Goal: Communication & Community: Share content

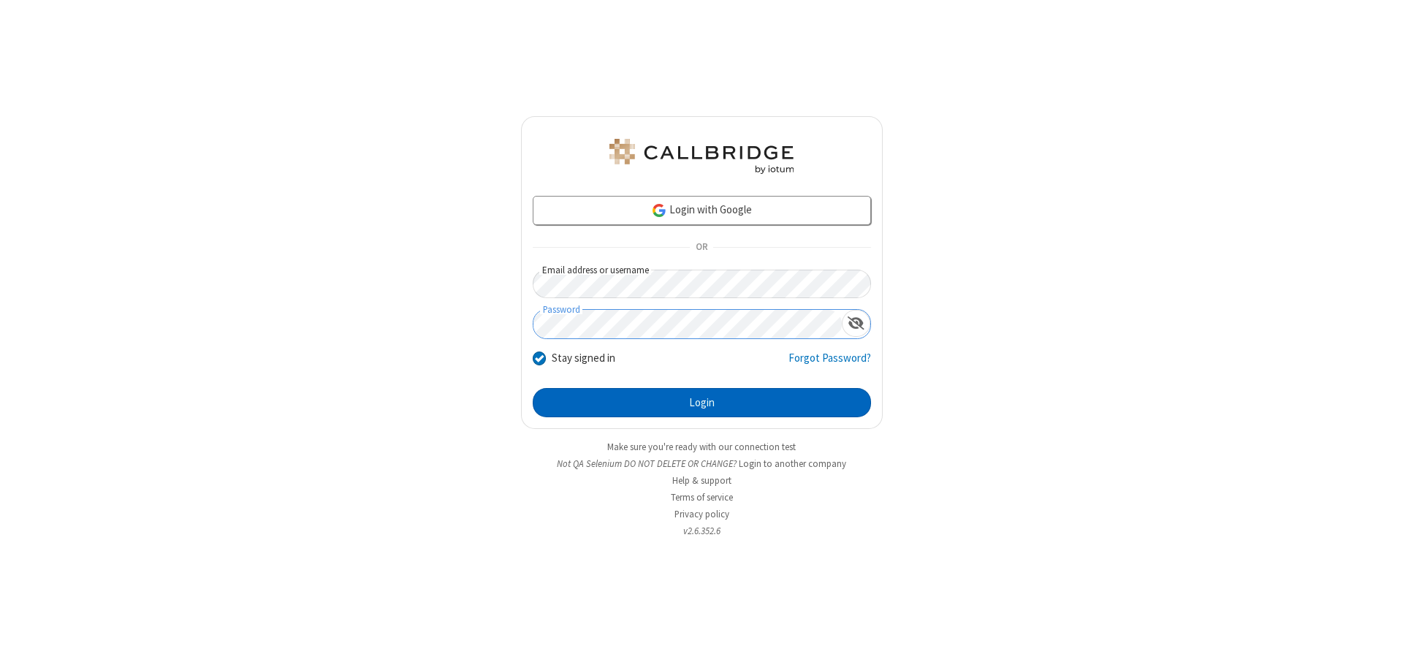
click at [701, 403] on button "Login" at bounding box center [702, 402] width 338 height 29
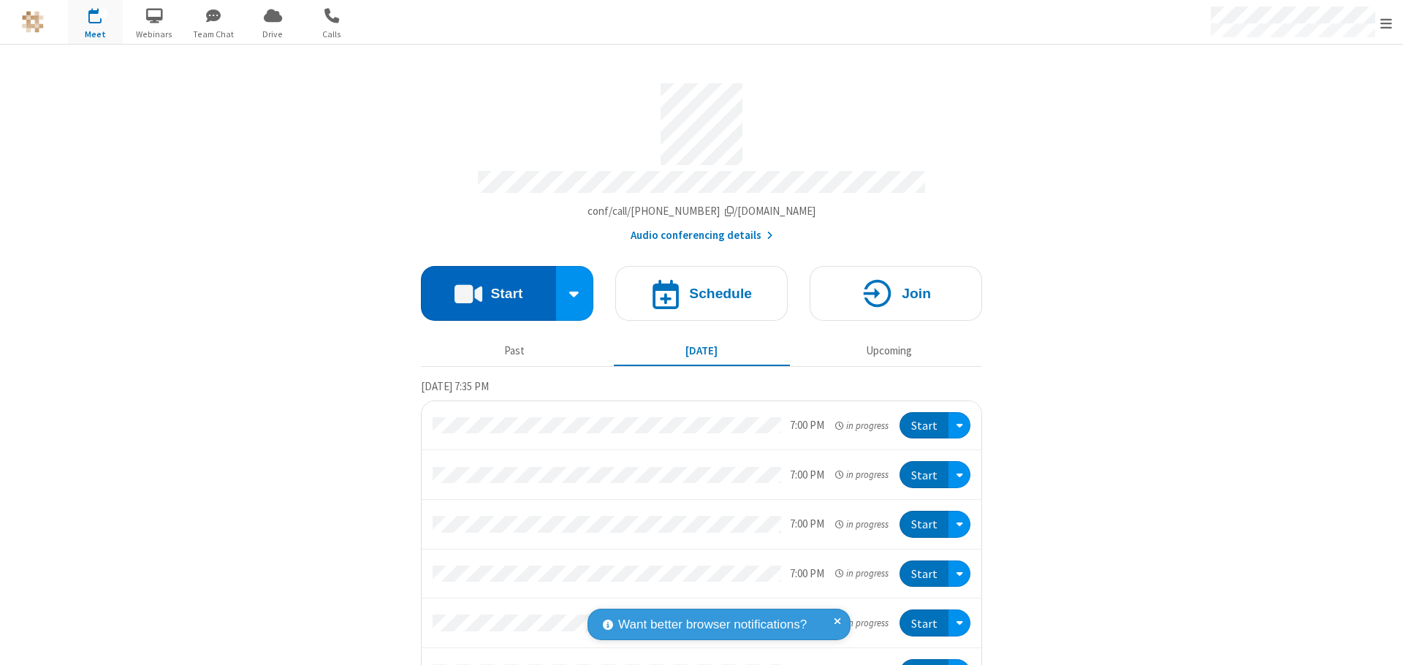
click at [482, 286] on button "Start" at bounding box center [488, 293] width 135 height 55
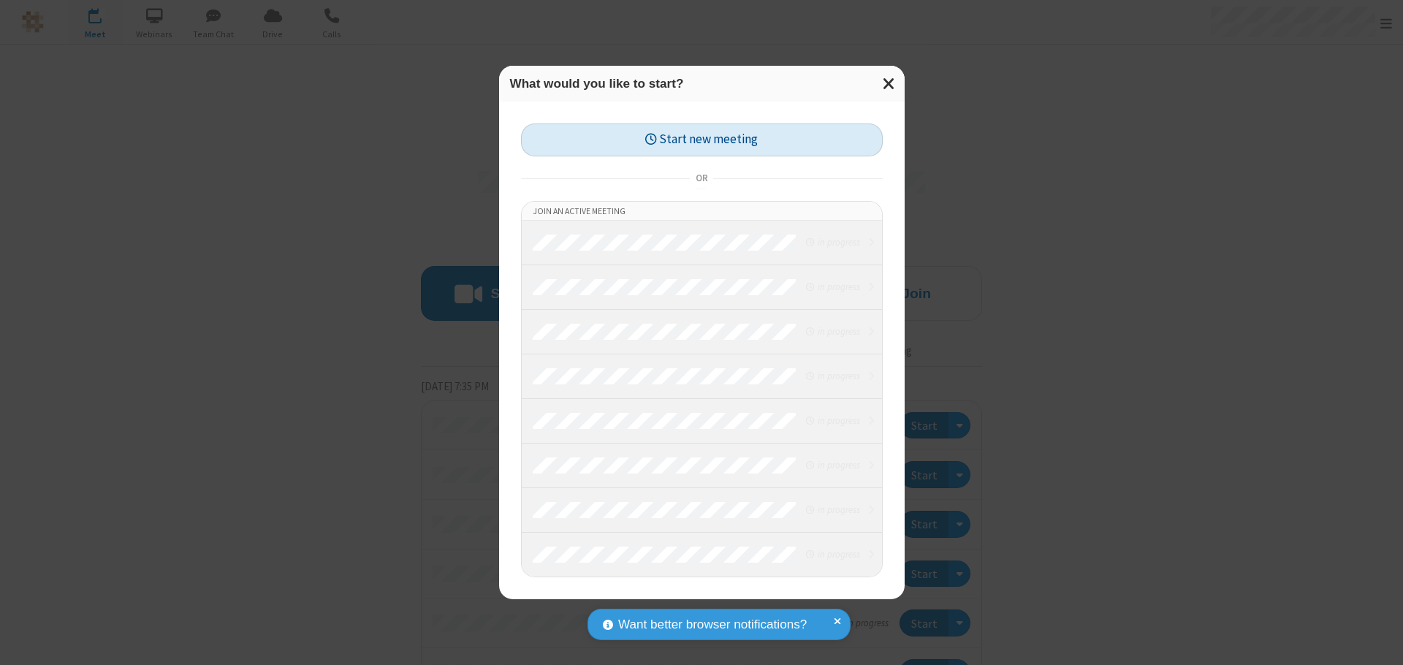
click at [701, 140] on button "Start new meeting" at bounding box center [702, 139] width 362 height 33
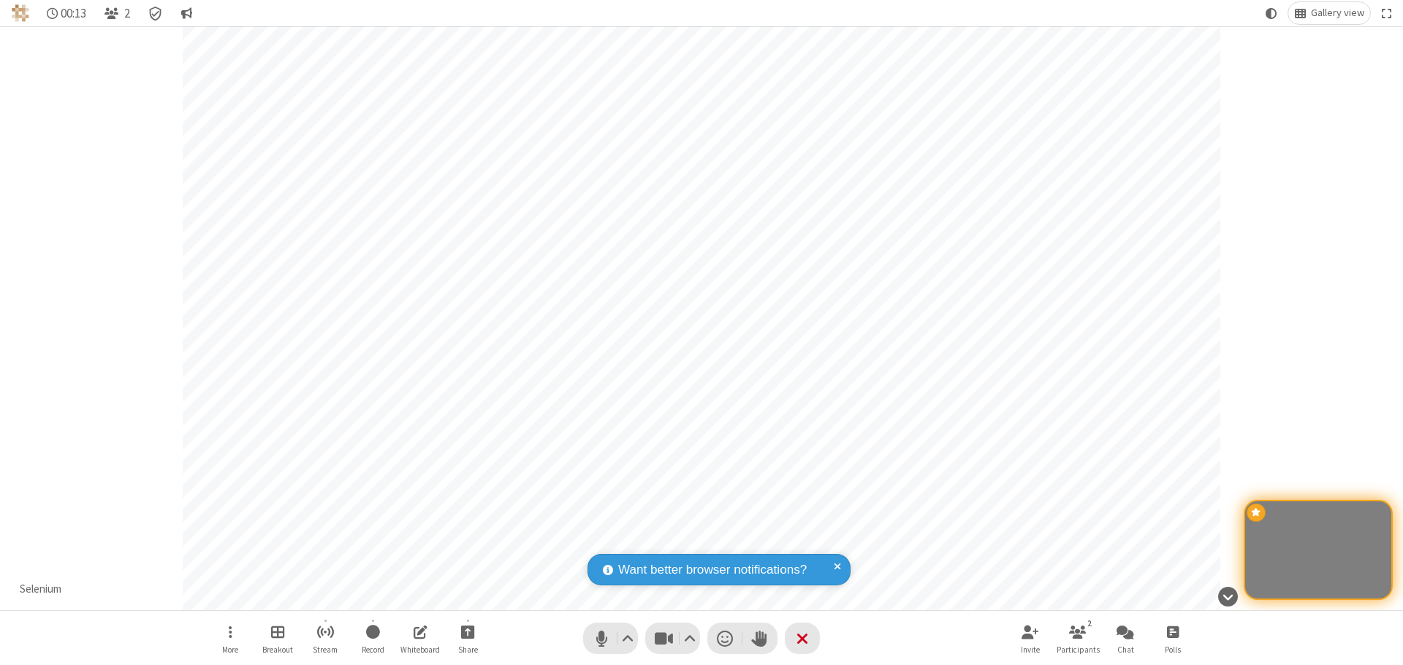
click at [1125, 631] on span "Open chat" at bounding box center [1126, 632] width 18 height 18
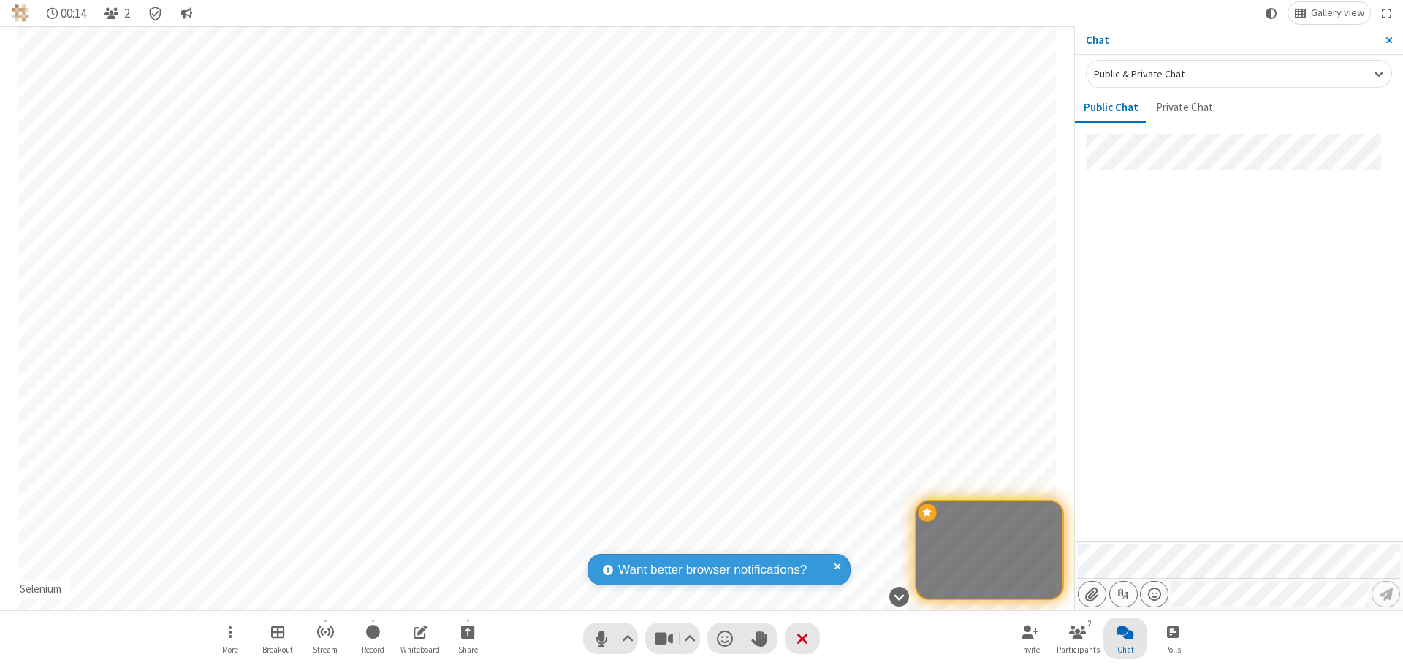
type input "C:\fakepath\doc_test.docx"
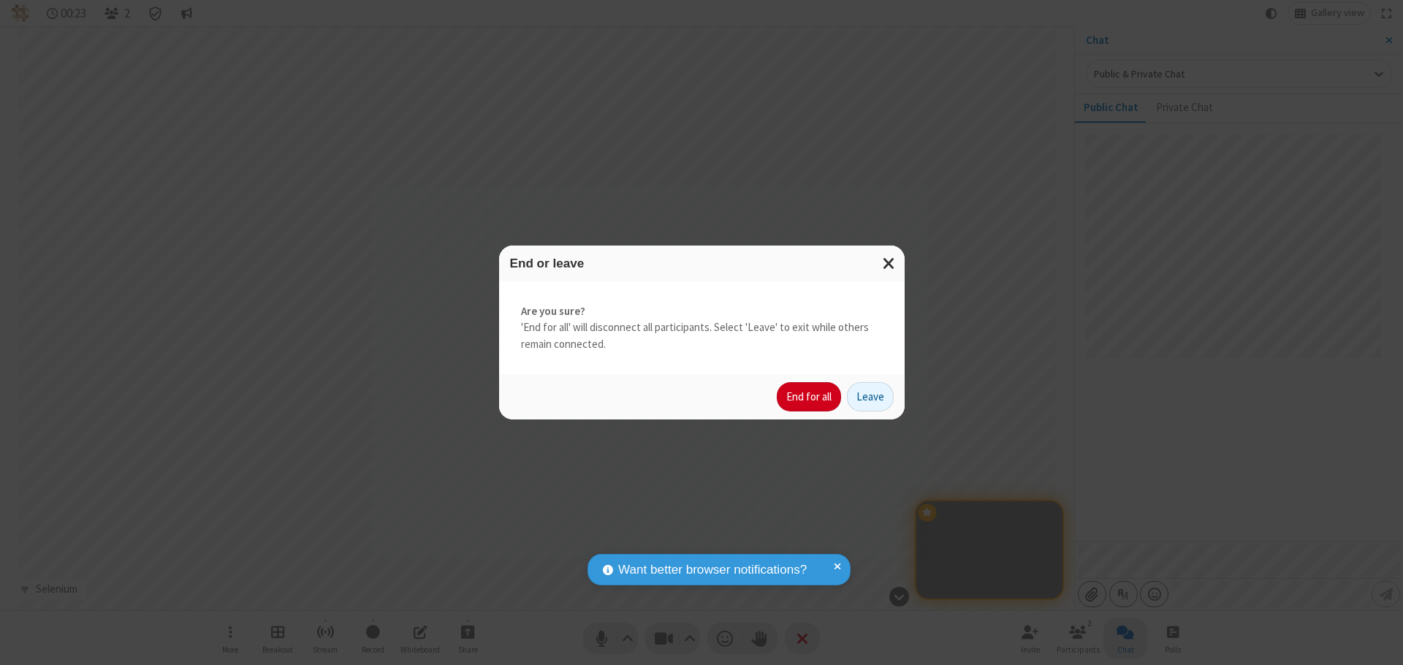
click at [810, 397] on button "End for all" at bounding box center [809, 396] width 64 height 29
